Goal: Task Accomplishment & Management: Complete application form

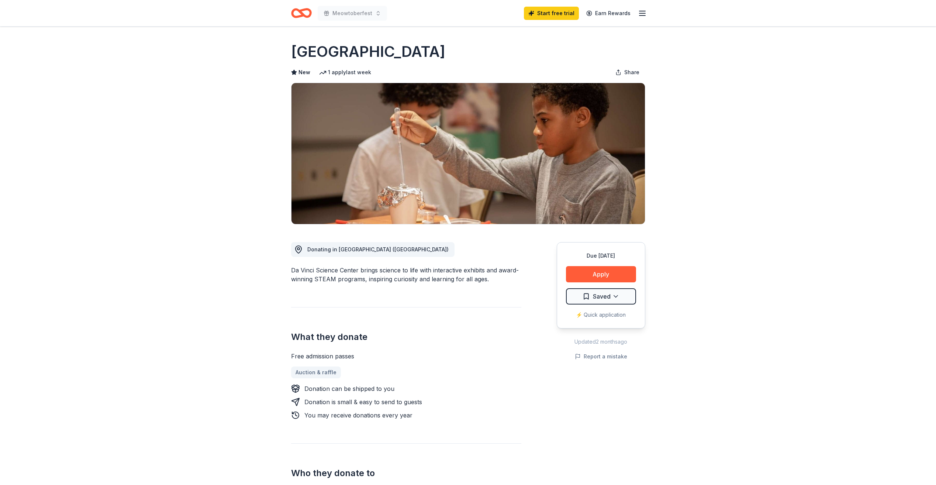
click at [300, 11] on icon "Home" at bounding box center [304, 12] width 11 height 7
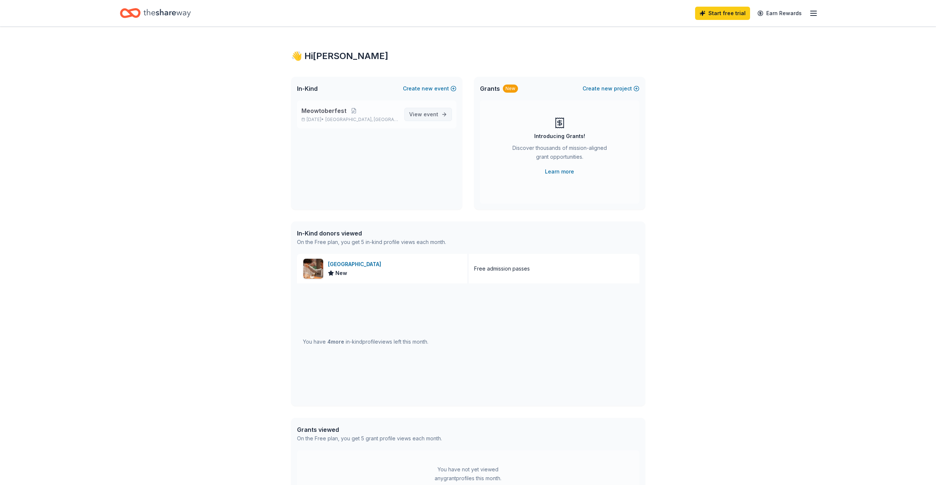
click at [432, 116] on span "event" at bounding box center [431, 114] width 15 height 6
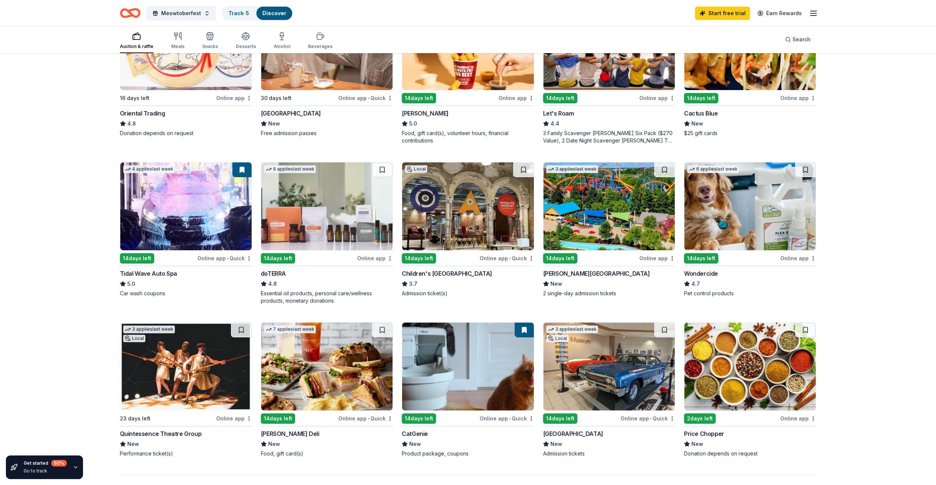
scroll to position [295, 0]
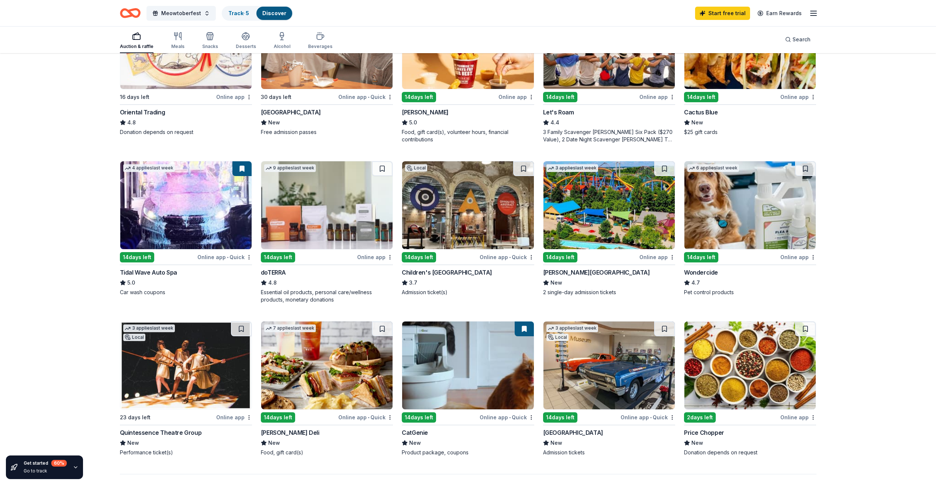
click at [601, 197] on img at bounding box center [609, 205] width 131 height 88
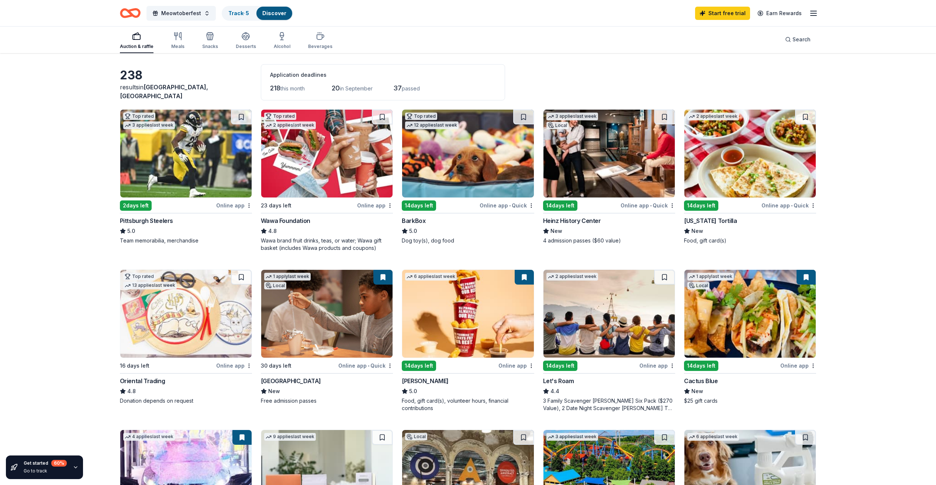
scroll to position [0, 0]
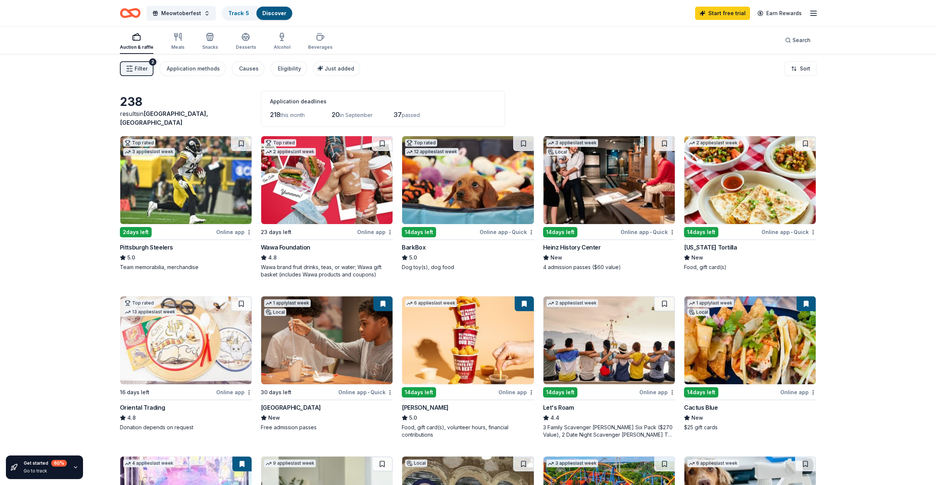
click at [450, 205] on img at bounding box center [467, 180] width 131 height 88
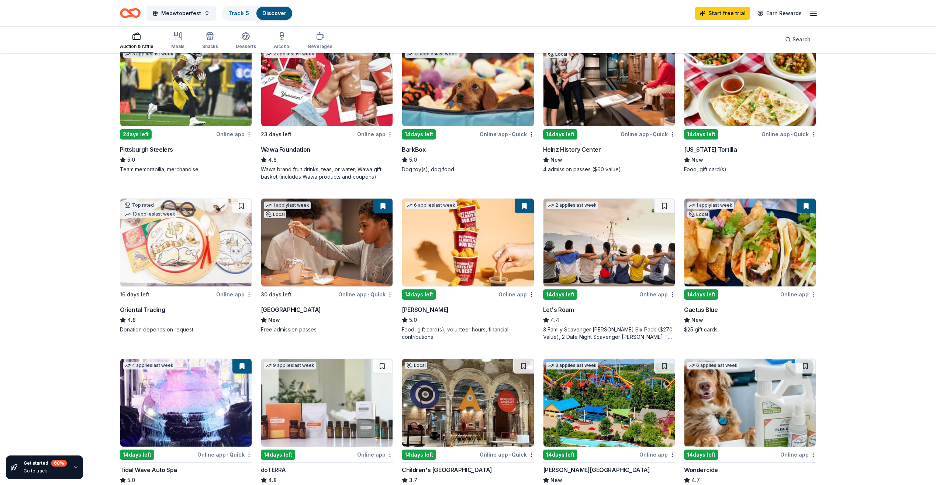
scroll to position [111, 0]
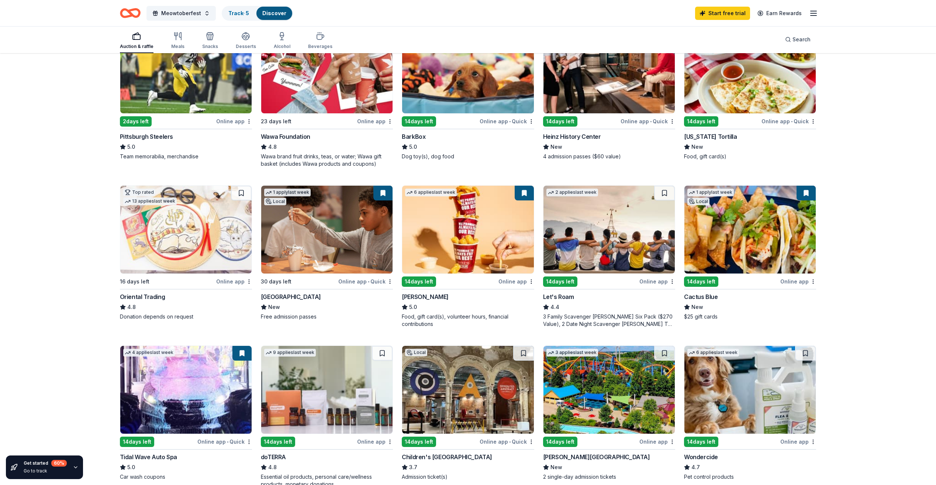
click at [770, 230] on img at bounding box center [750, 230] width 131 height 88
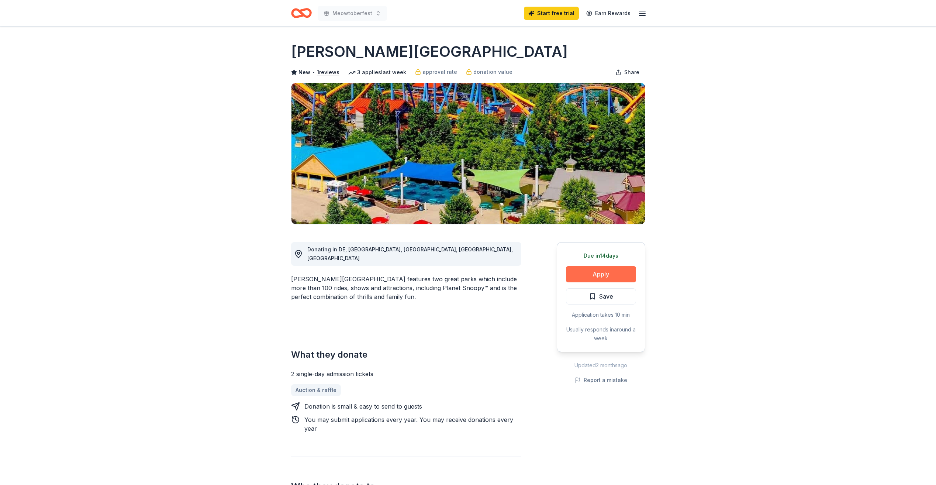
click at [572, 275] on button "Apply" at bounding box center [601, 274] width 70 height 16
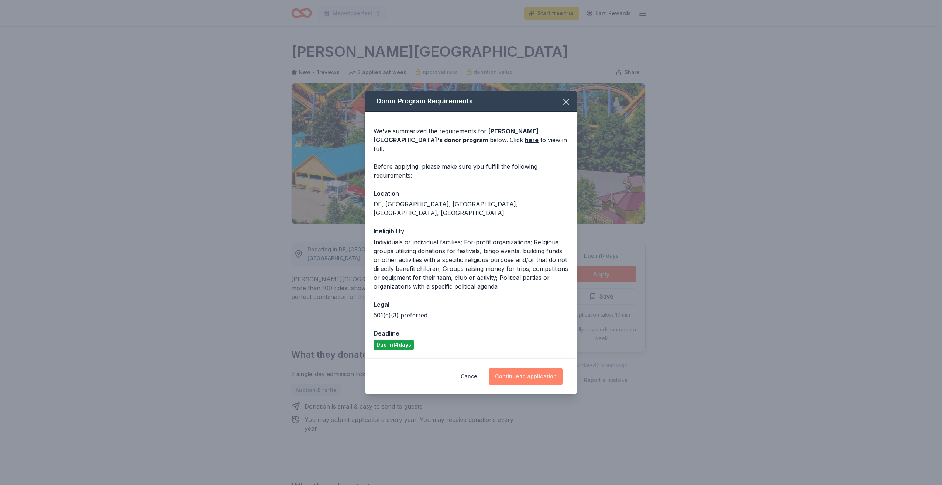
click at [530, 368] on button "Continue to application" at bounding box center [525, 377] width 73 height 18
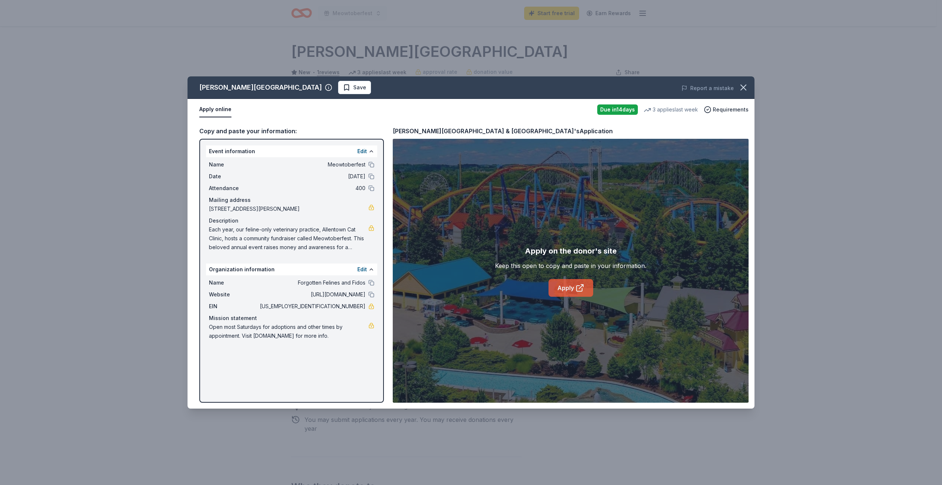
click at [585, 286] on link "Apply" at bounding box center [570, 288] width 45 height 18
click at [568, 283] on link "Apply" at bounding box center [570, 288] width 45 height 18
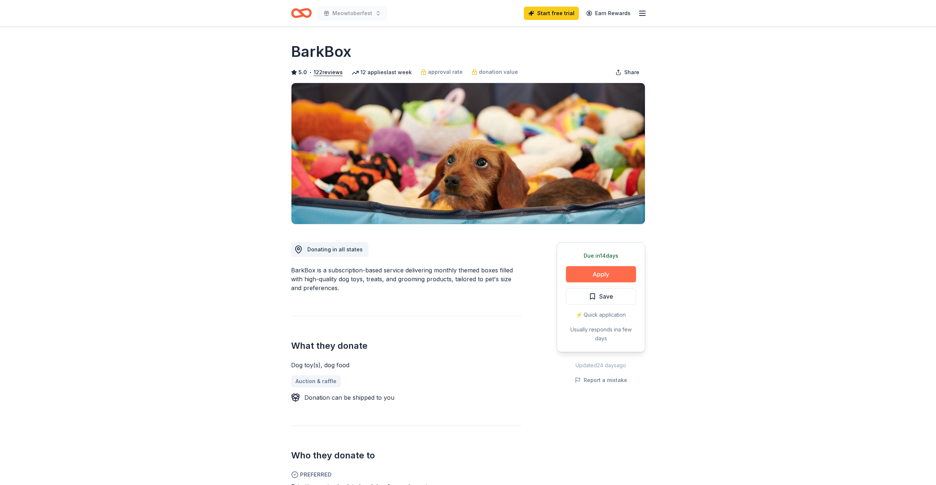
click at [594, 279] on button "Apply" at bounding box center [601, 274] width 70 height 16
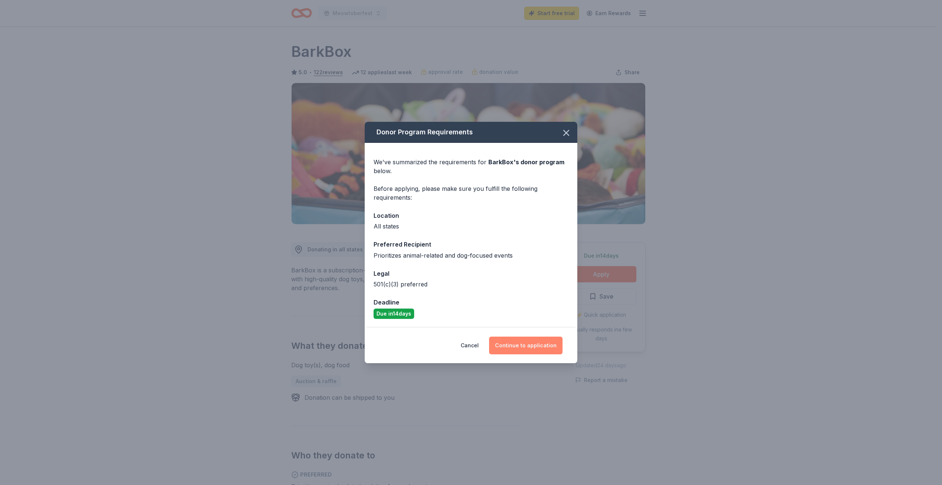
click at [546, 341] on button "Continue to application" at bounding box center [525, 346] width 73 height 18
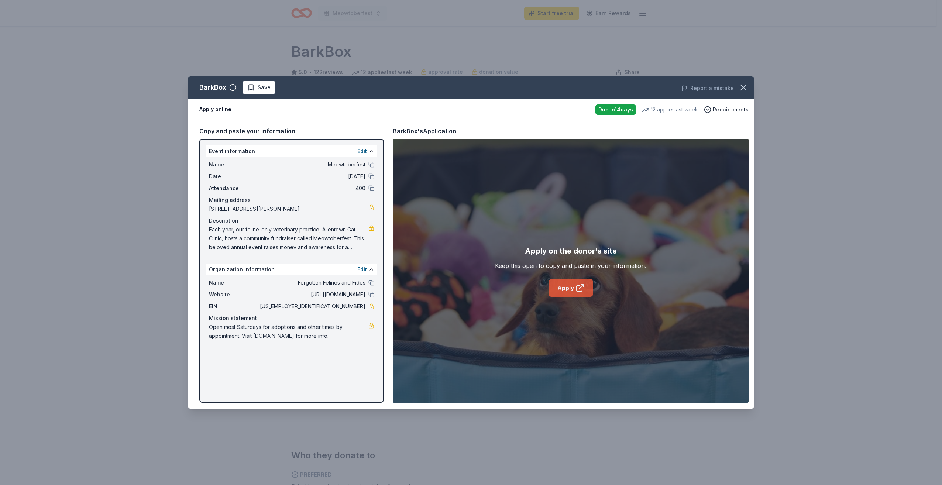
click at [566, 290] on link "Apply" at bounding box center [570, 288] width 45 height 18
click at [742, 88] on icon "button" at bounding box center [743, 87] width 10 height 10
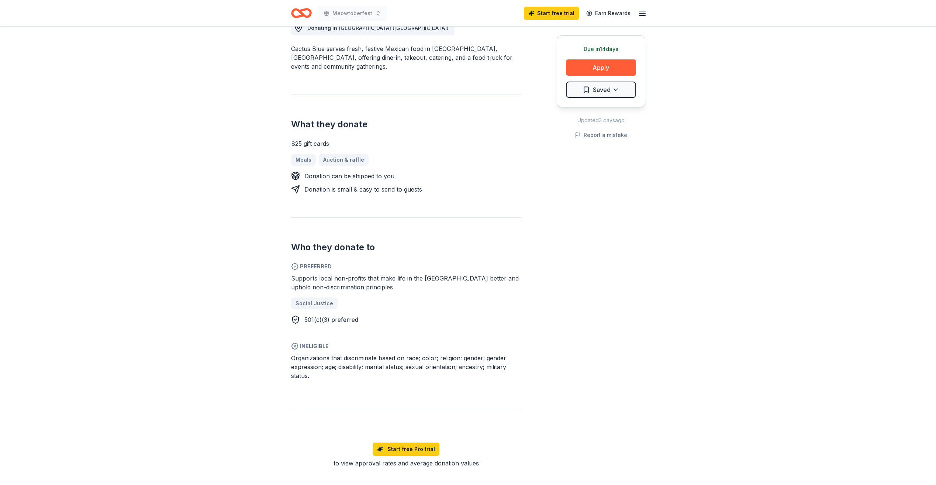
scroll to position [185, 0]
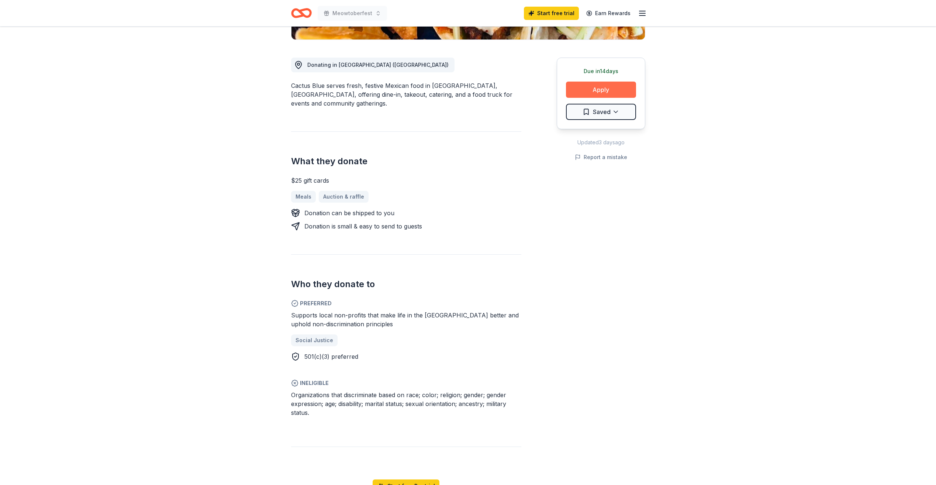
click at [617, 93] on button "Apply" at bounding box center [601, 90] width 70 height 16
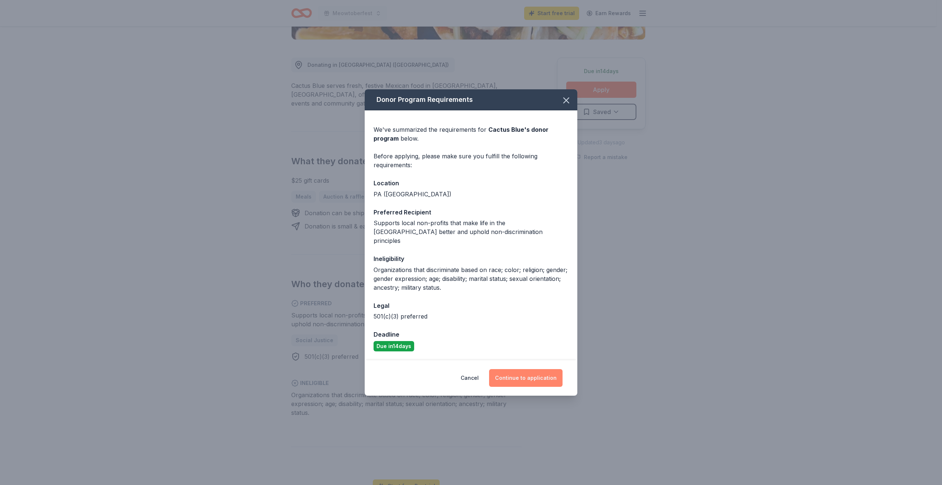
click at [540, 374] on button "Continue to application" at bounding box center [525, 378] width 73 height 18
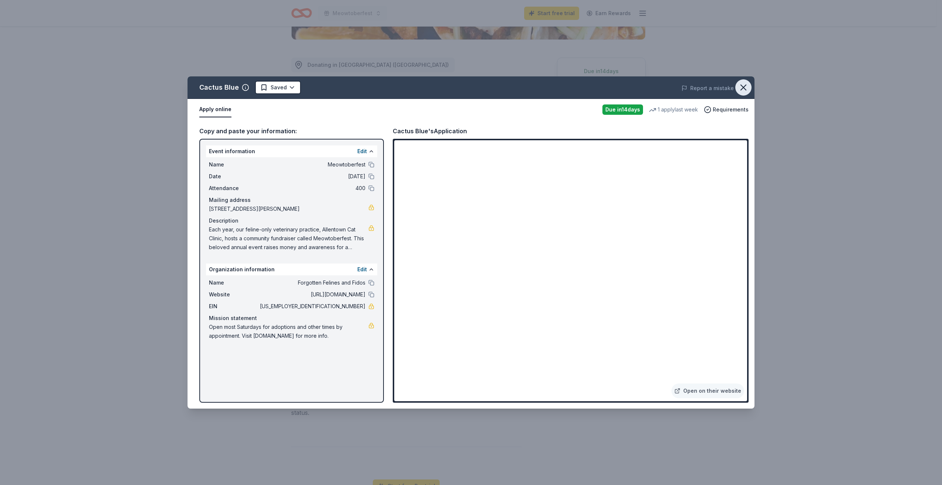
click at [741, 87] on icon "button" at bounding box center [743, 87] width 10 height 10
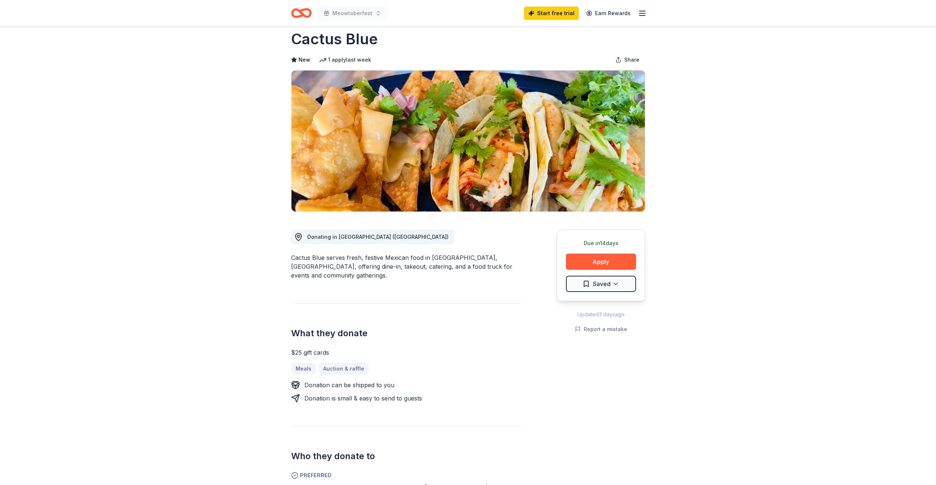
scroll to position [0, 0]
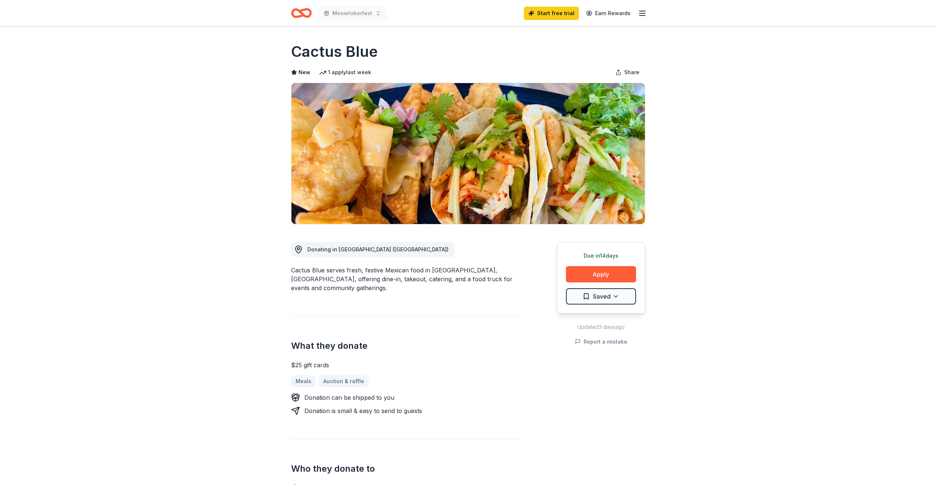
click at [303, 13] on icon "Home" at bounding box center [301, 12] width 21 height 17
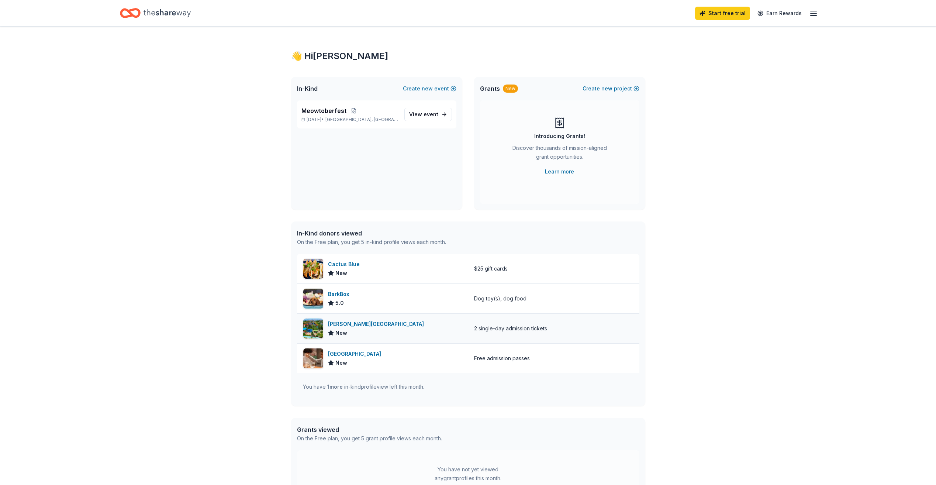
click at [398, 322] on div "[PERSON_NAME][GEOGRAPHIC_DATA]" at bounding box center [377, 324] width 99 height 9
click at [767, 140] on div "👋 Hi Allison In-Kind Create new event Meowtoberfest Sep 27, 2025 • Allentown, P…" at bounding box center [468, 284] width 936 height 515
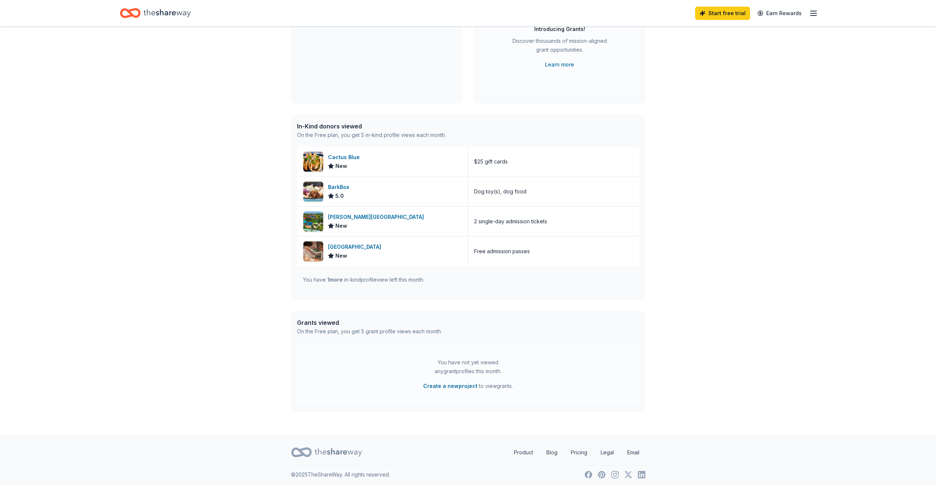
scroll to position [110, 0]
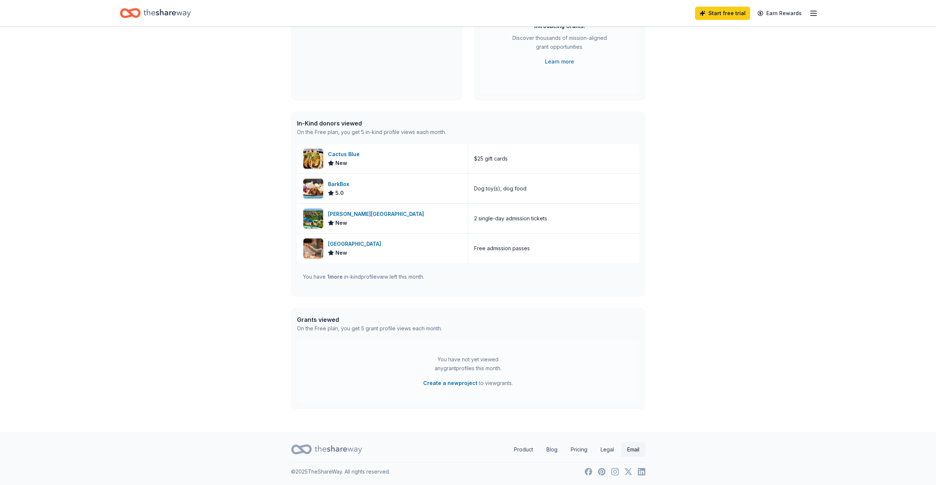
click at [638, 453] on link "Email" at bounding box center [634, 449] width 24 height 15
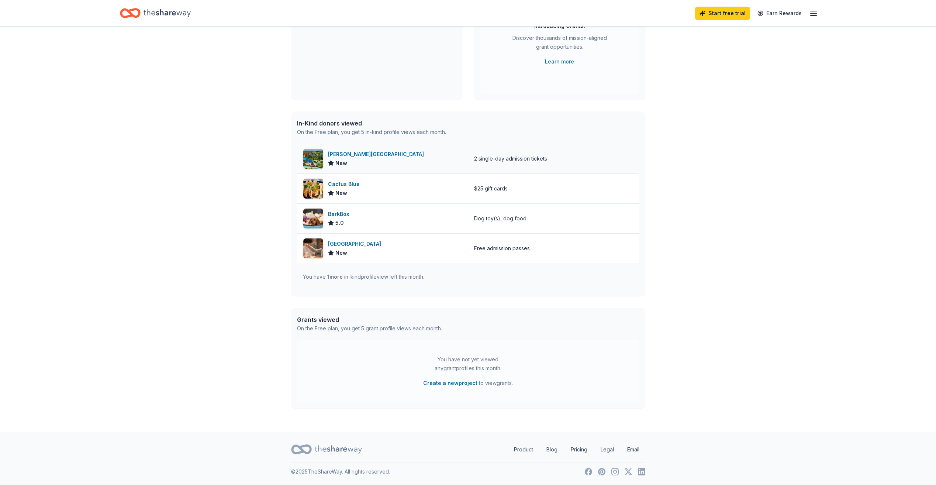
click at [369, 153] on div "[PERSON_NAME][GEOGRAPHIC_DATA]" at bounding box center [377, 154] width 99 height 9
click at [343, 154] on div "[PERSON_NAME][GEOGRAPHIC_DATA]" at bounding box center [377, 154] width 99 height 9
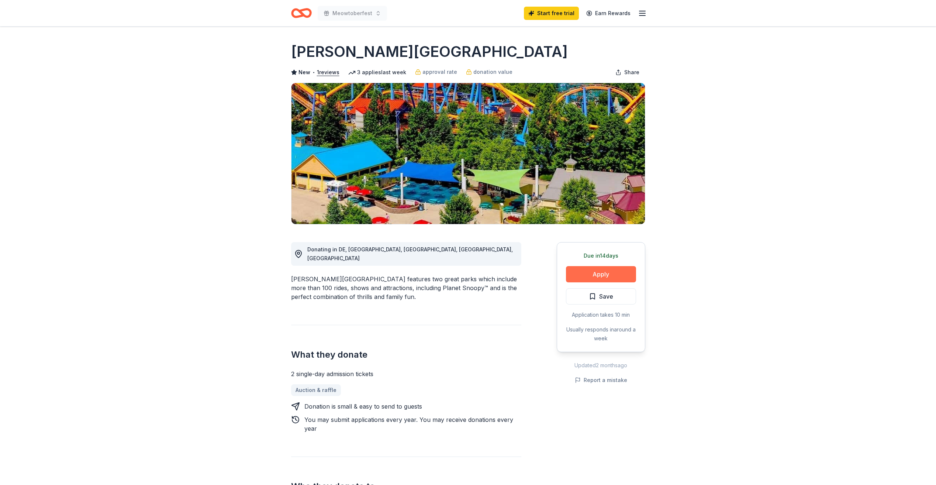
click at [606, 273] on button "Apply" at bounding box center [601, 274] width 70 height 16
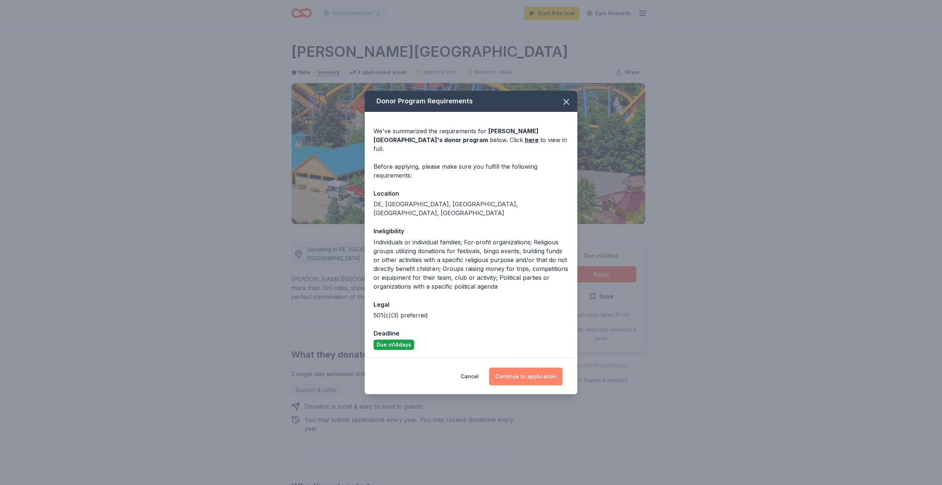
click at [555, 368] on button "Continue to application" at bounding box center [525, 377] width 73 height 18
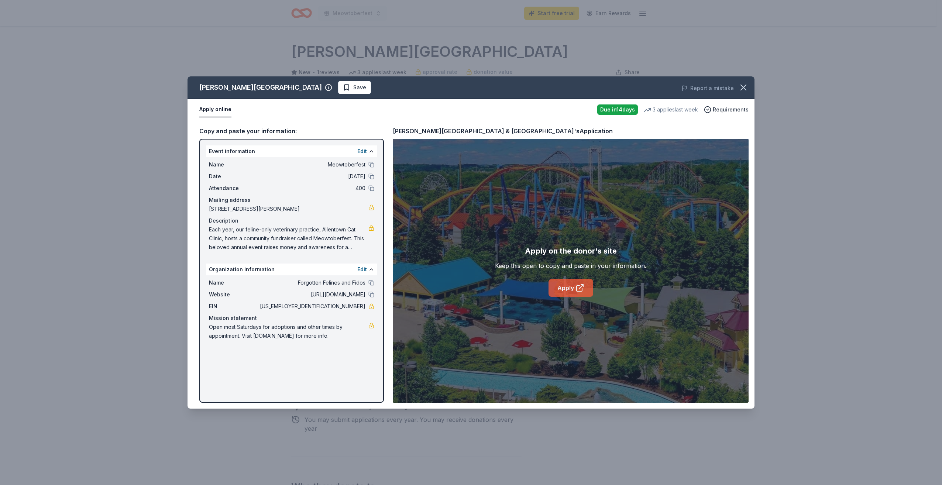
click at [565, 289] on link "Apply" at bounding box center [570, 288] width 45 height 18
click at [709, 89] on button "Report a mistake" at bounding box center [707, 88] width 52 height 9
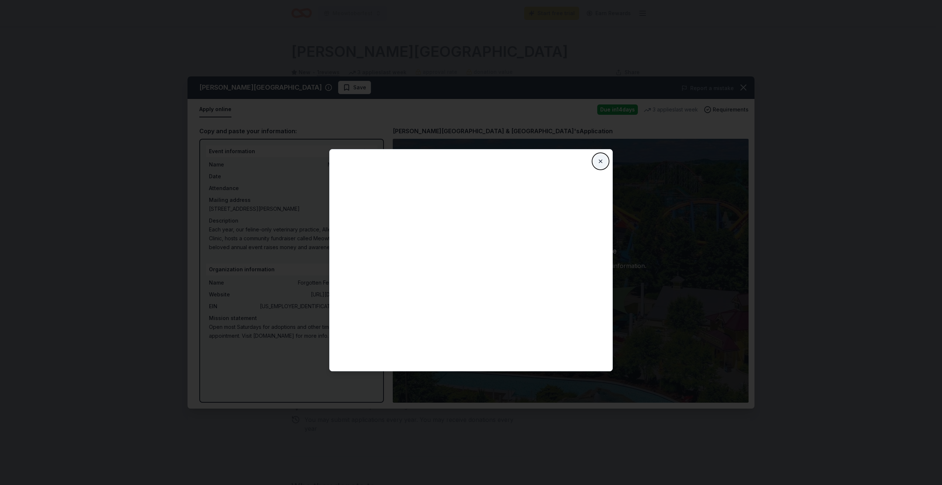
click at [601, 162] on button "Close" at bounding box center [600, 161] width 15 height 15
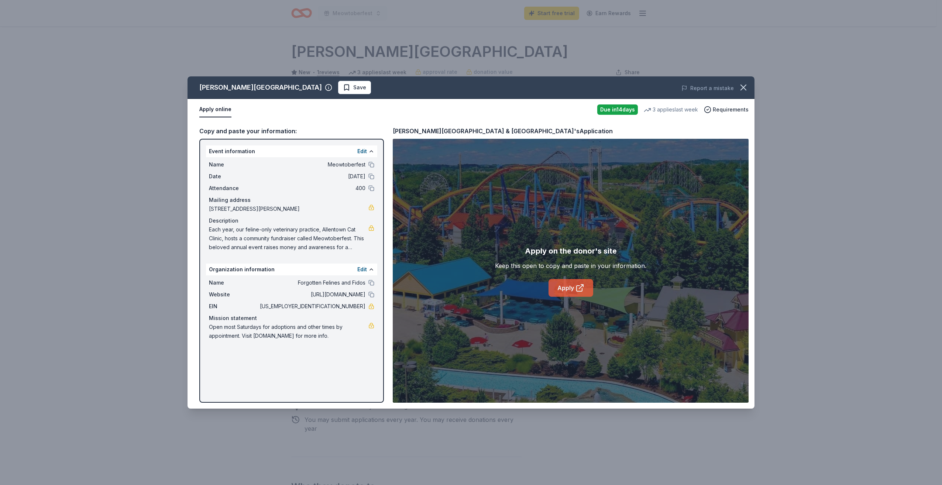
click at [554, 288] on link "Apply" at bounding box center [570, 288] width 45 height 18
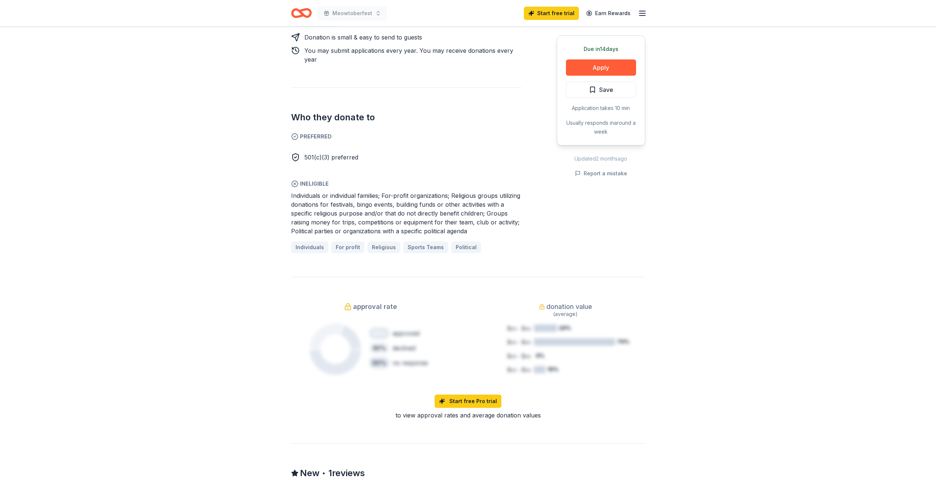
scroll to position [480, 0]
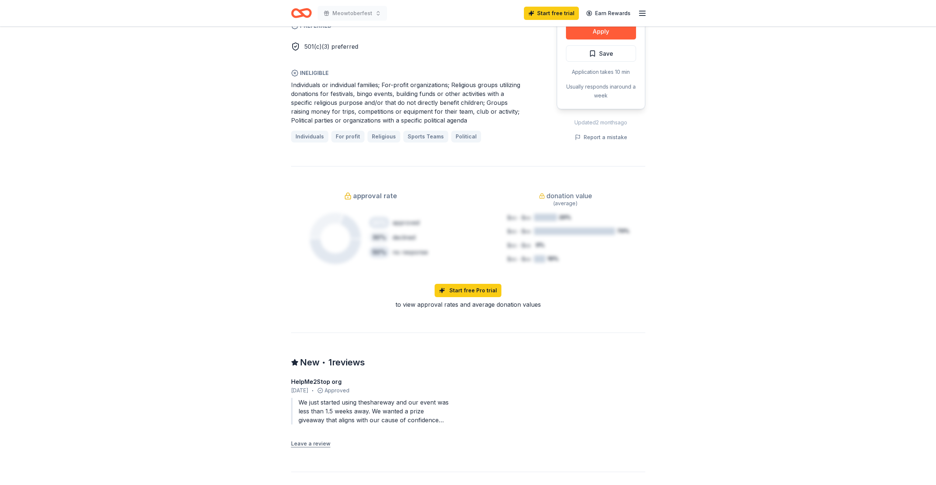
click at [319, 439] on button "Leave a review" at bounding box center [310, 443] width 39 height 9
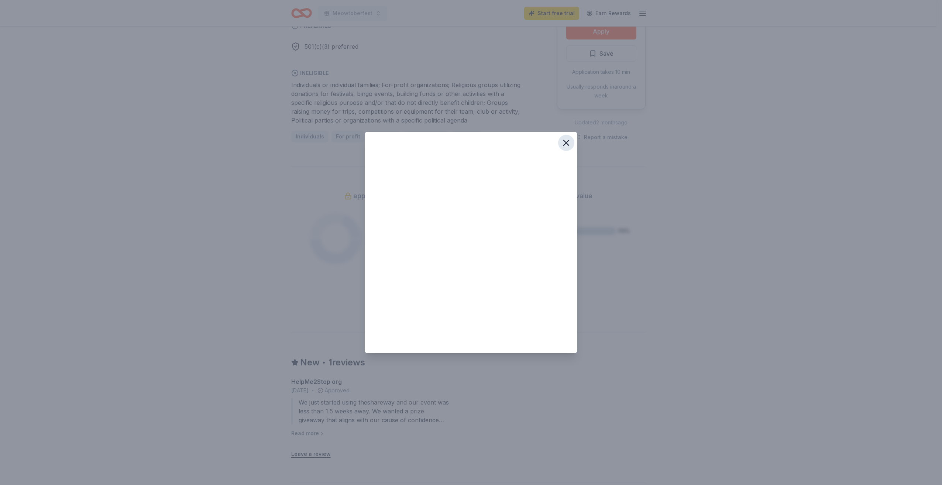
click at [562, 144] on icon "button" at bounding box center [566, 143] width 10 height 10
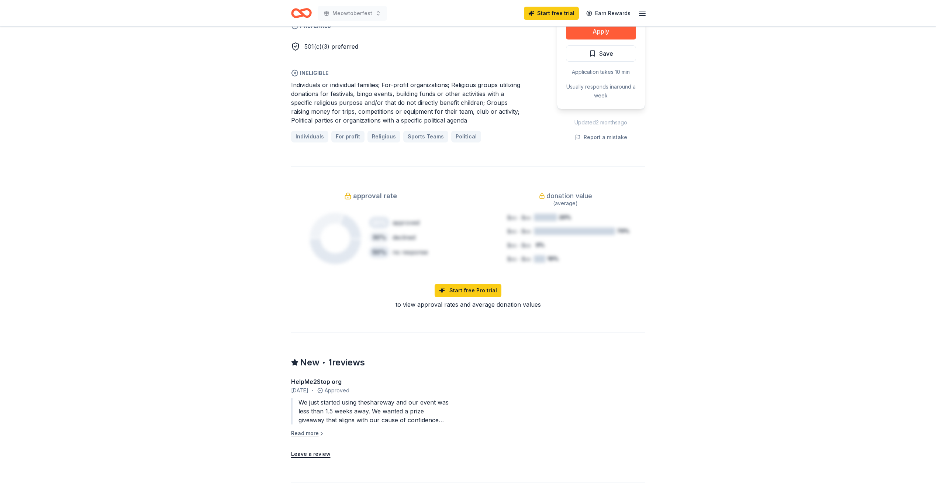
click at [312, 429] on button "Read more" at bounding box center [308, 433] width 34 height 9
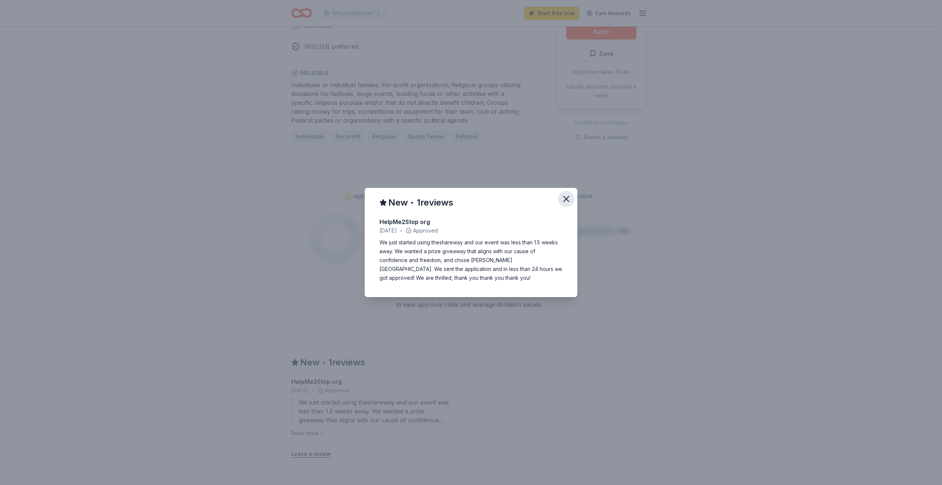
click at [564, 202] on icon "button" at bounding box center [566, 199] width 10 height 10
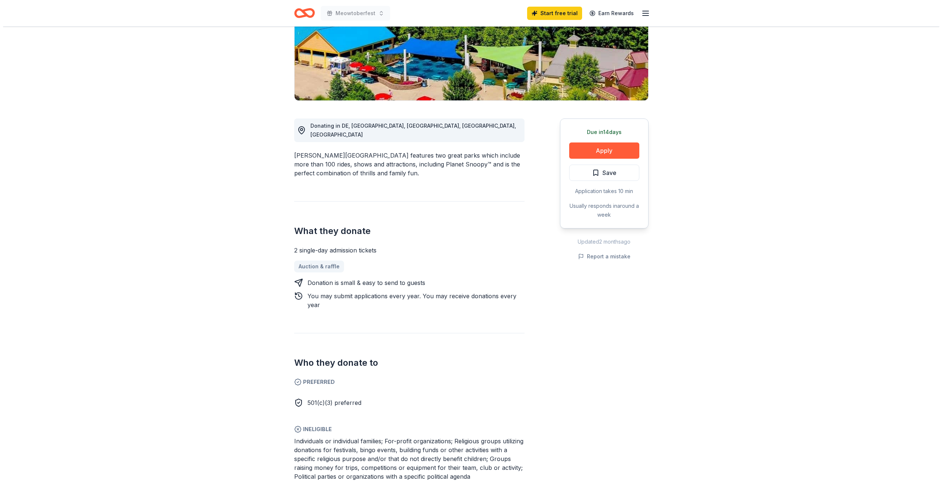
scroll to position [111, 0]
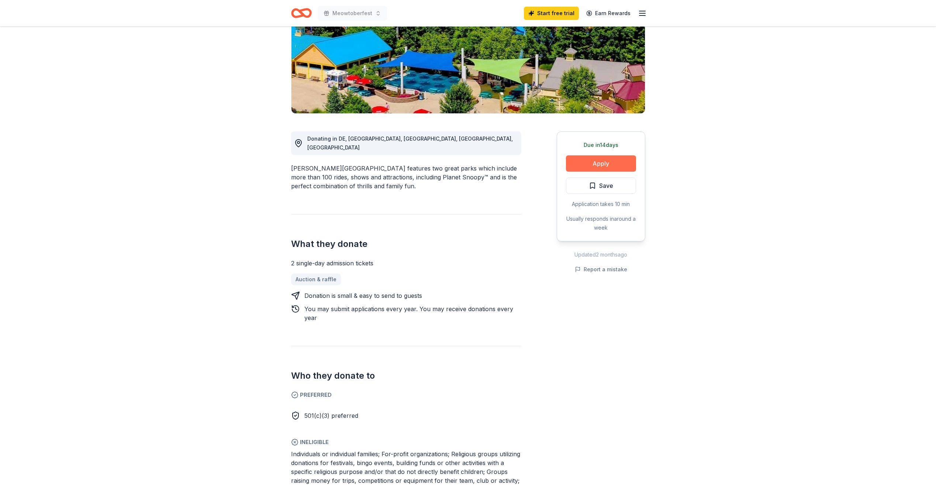
click at [589, 164] on button "Apply" at bounding box center [601, 163] width 70 height 16
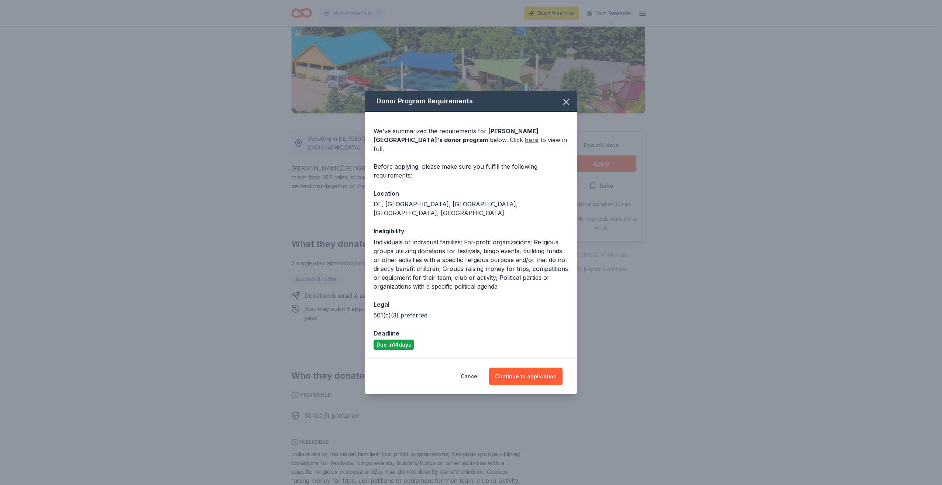
click at [525, 144] on link "here" at bounding box center [532, 139] width 14 height 9
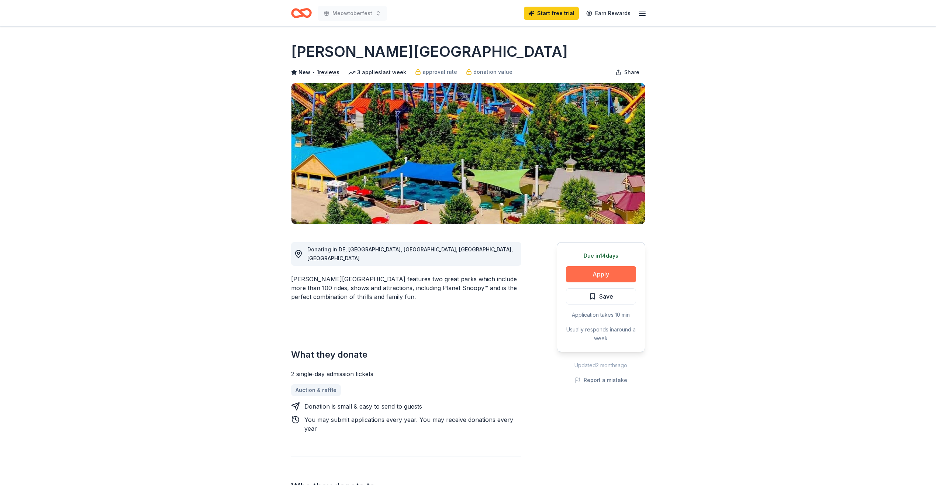
click at [579, 274] on button "Apply" at bounding box center [601, 274] width 70 height 16
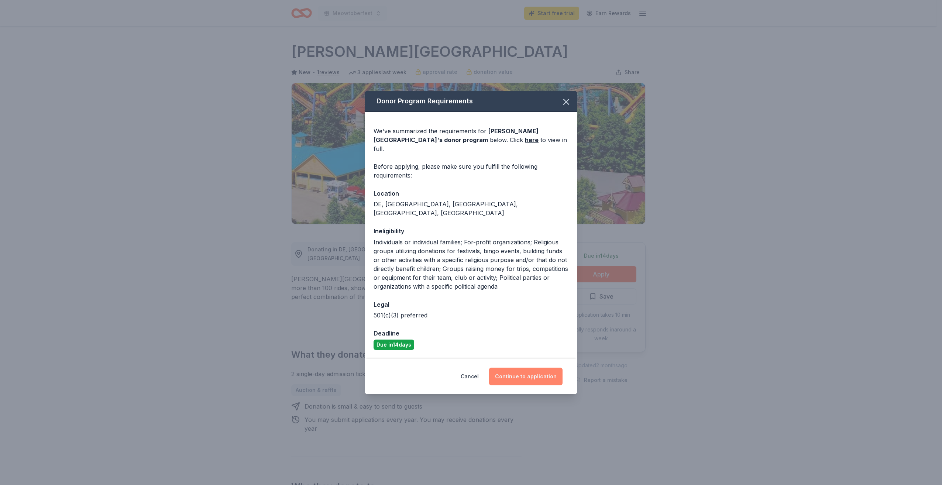
click at [538, 368] on button "Continue to application" at bounding box center [525, 377] width 73 height 18
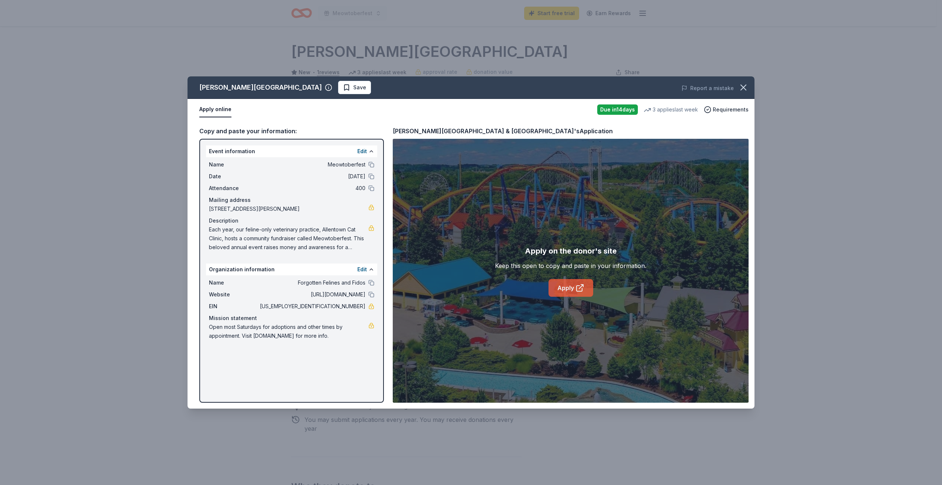
click at [570, 292] on link "Apply" at bounding box center [570, 288] width 45 height 18
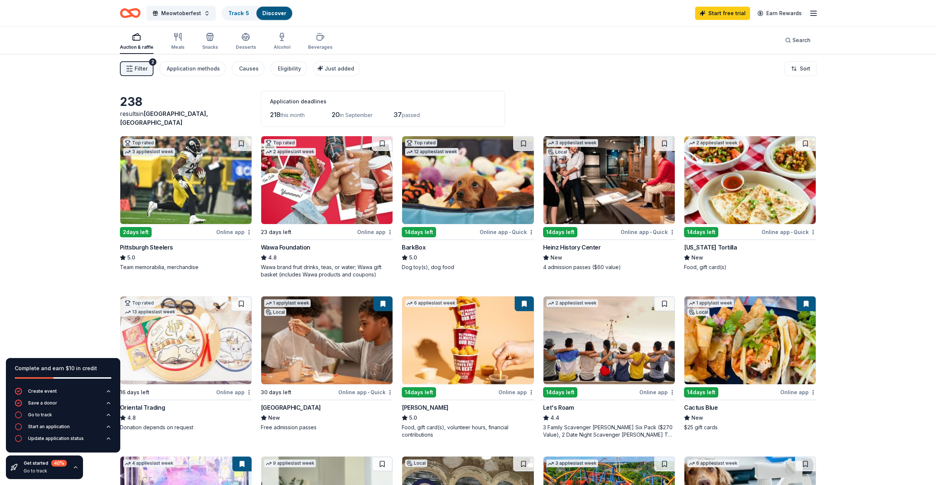
click at [140, 68] on span "Filter" at bounding box center [141, 68] width 13 height 9
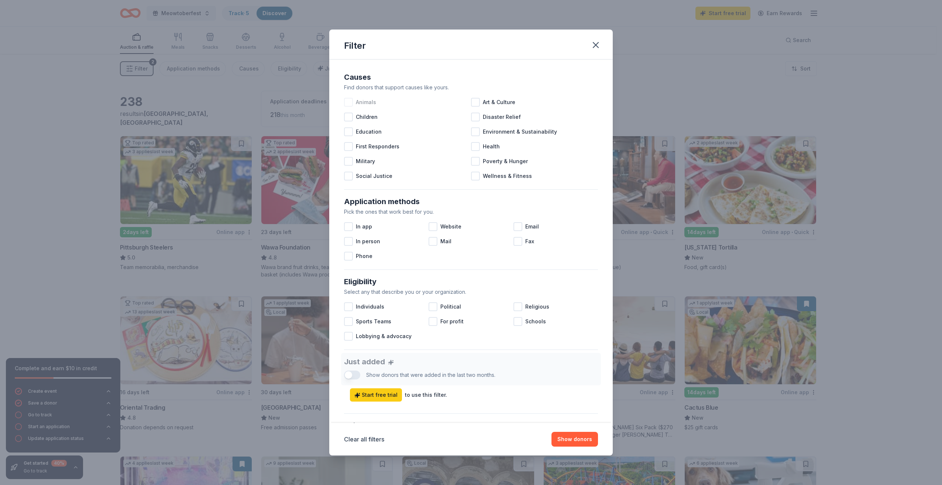
click at [347, 97] on div "Animals" at bounding box center [407, 102] width 127 height 15
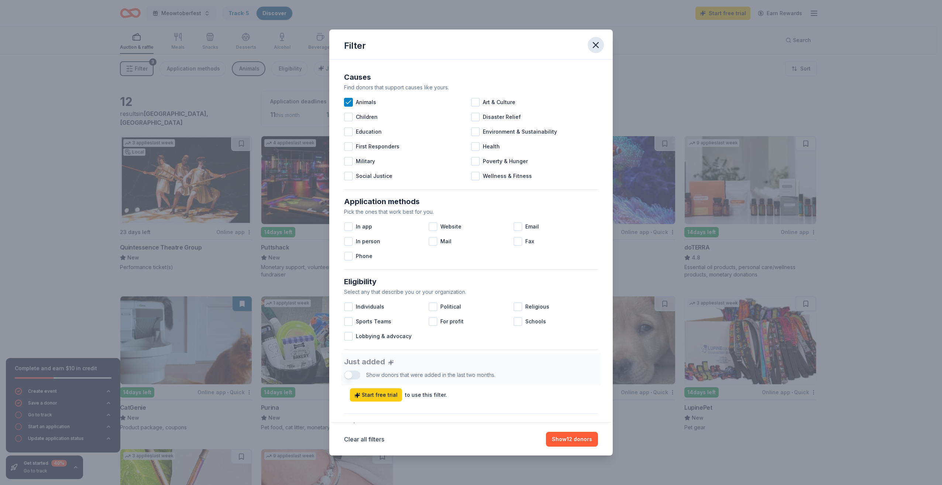
click at [592, 45] on icon "button" at bounding box center [596, 45] width 10 height 10
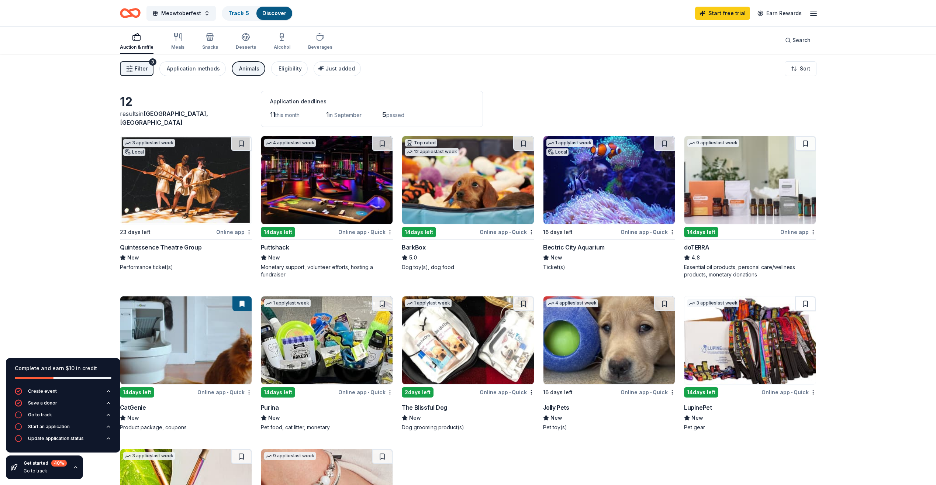
scroll to position [37, 0]
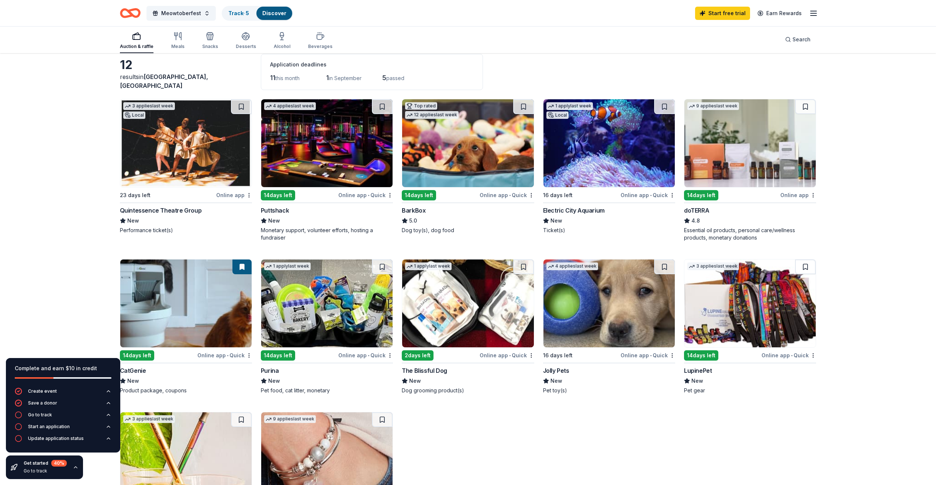
click at [166, 315] on img at bounding box center [185, 303] width 131 height 88
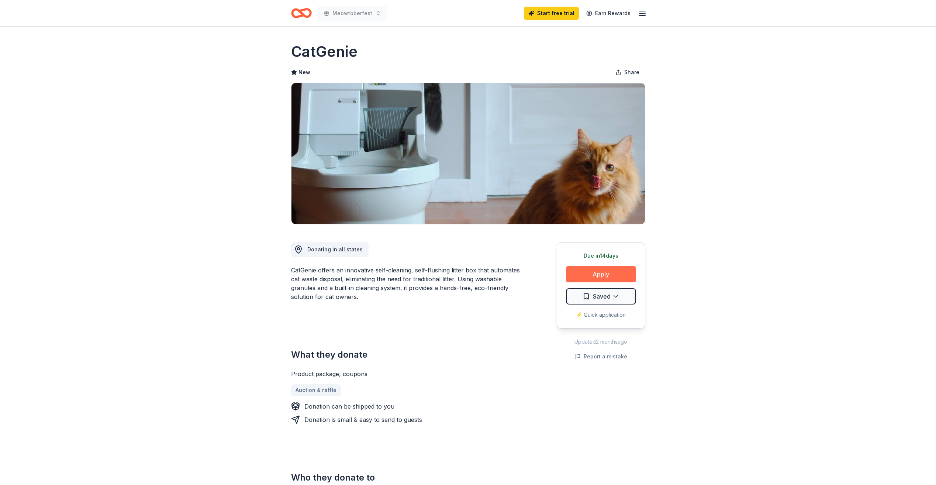
click at [589, 269] on button "Apply" at bounding box center [601, 274] width 70 height 16
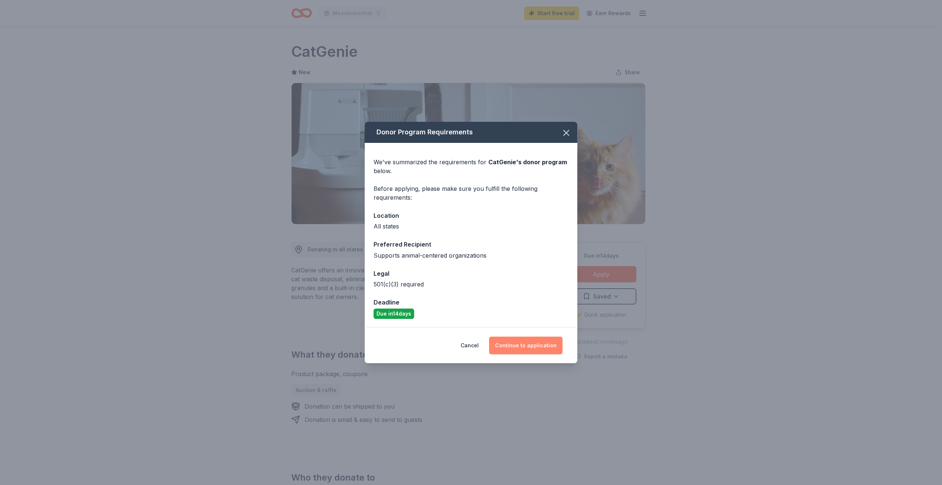
click at [510, 343] on button "Continue to application" at bounding box center [525, 346] width 73 height 18
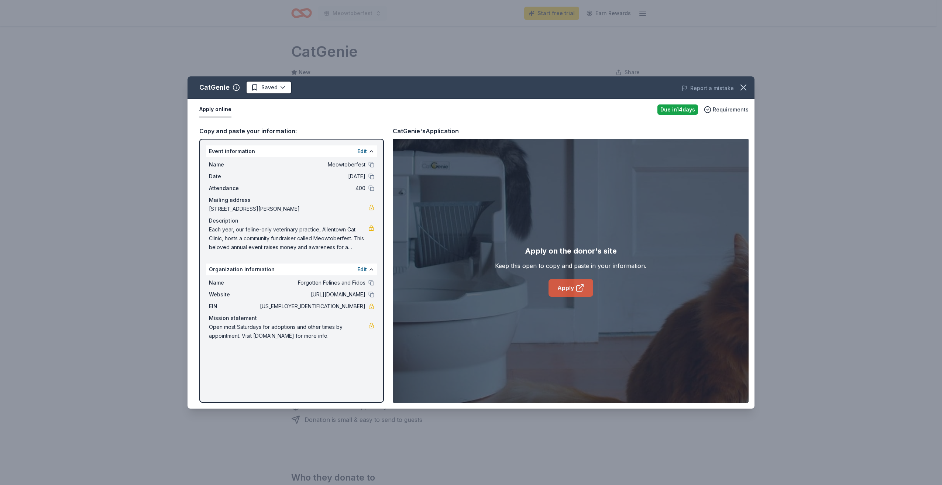
click at [559, 288] on link "Apply" at bounding box center [570, 288] width 45 height 18
click at [550, 293] on link "Apply" at bounding box center [570, 288] width 45 height 18
